Goal: Communication & Community: Answer question/provide support

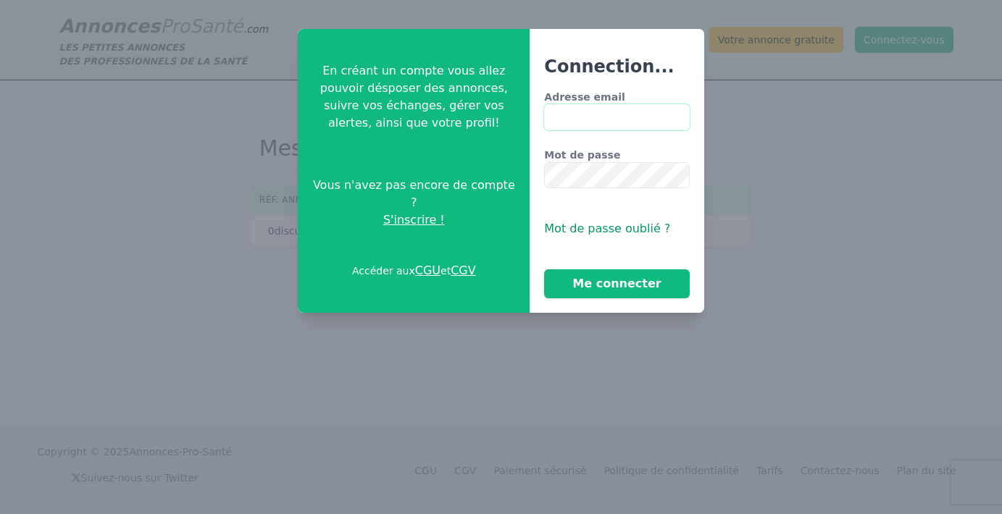
type input "**********"
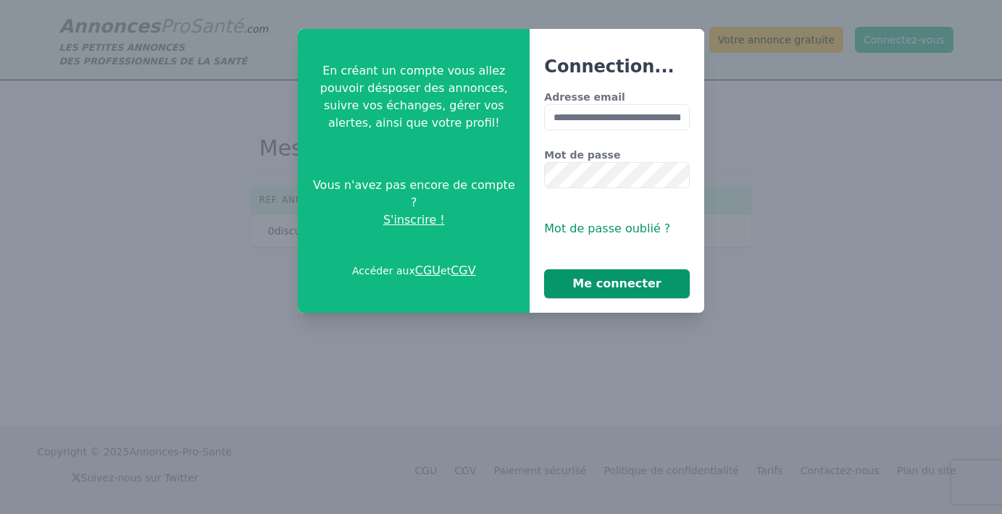
click at [605, 290] on button "Me connecter" at bounding box center [616, 283] width 145 height 29
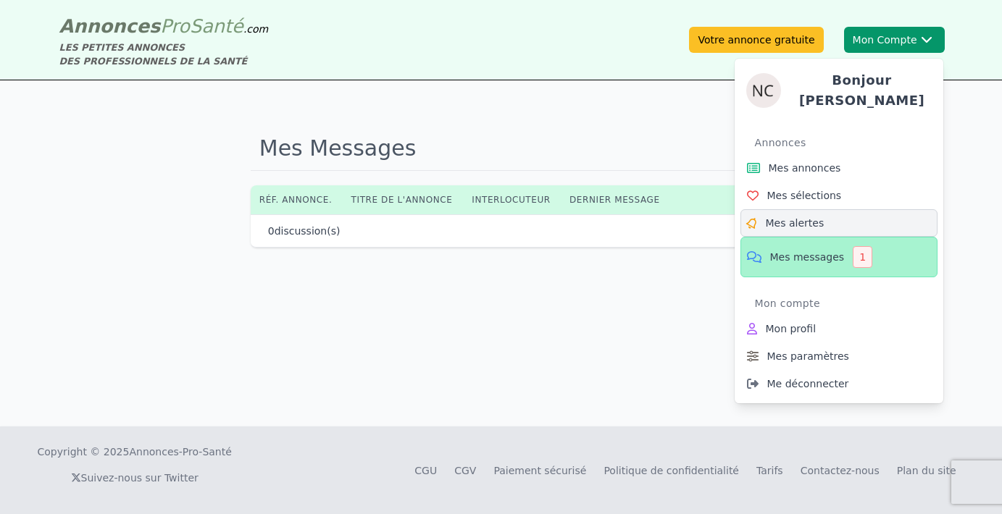
click at [795, 216] on span "Mes alertes" at bounding box center [795, 223] width 59 height 14
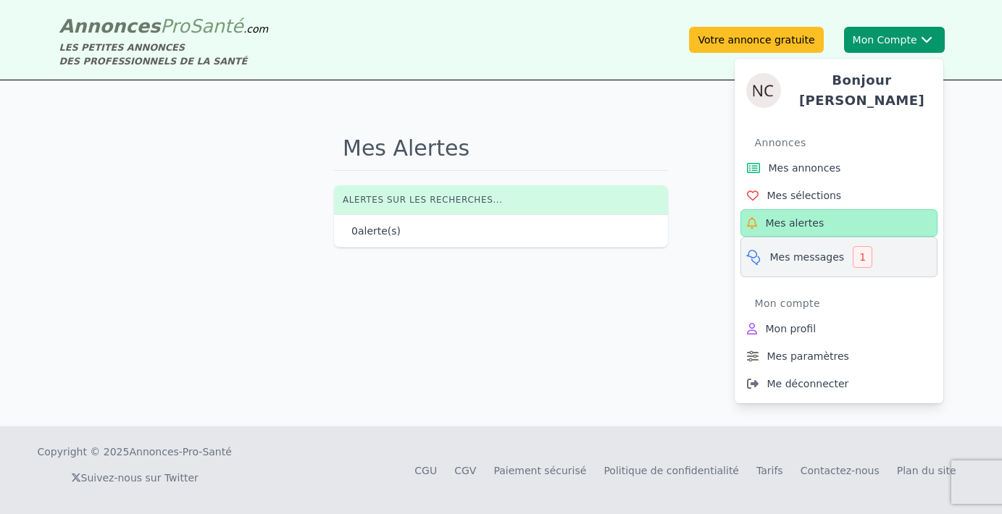
click at [790, 250] on span "Mes messages" at bounding box center [807, 257] width 75 height 14
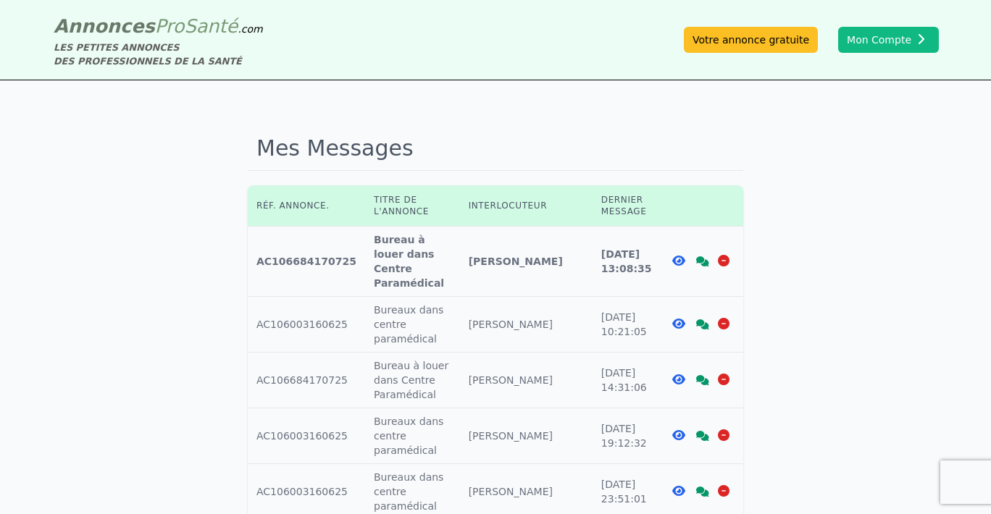
click at [679, 255] on icon at bounding box center [678, 261] width 13 height 12
click at [697, 256] on icon at bounding box center [702, 261] width 13 height 10
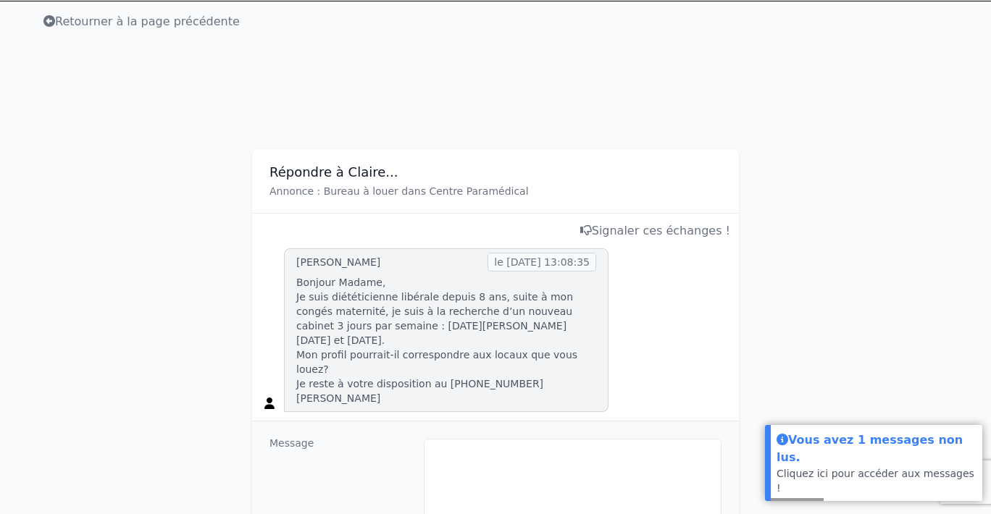
scroll to position [106, 0]
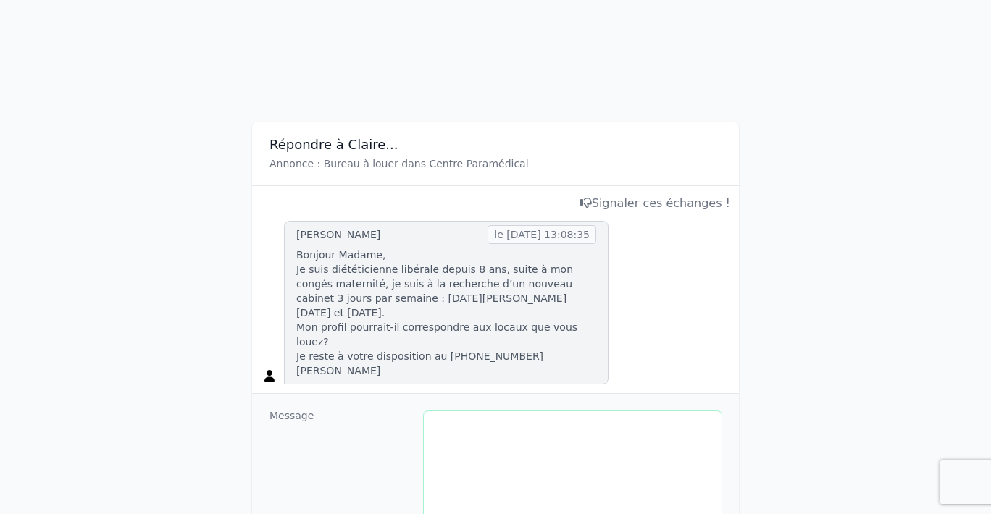
click at [498, 411] on textarea at bounding box center [573, 471] width 298 height 120
